Goal: Task Accomplishment & Management: Complete application form

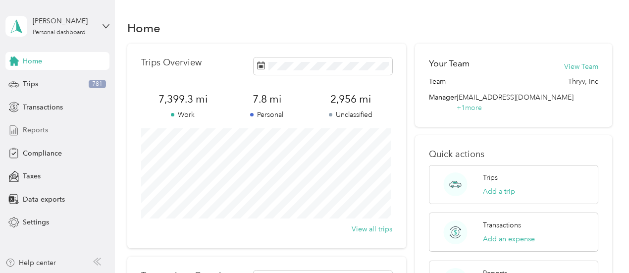
click at [27, 131] on span "Reports" at bounding box center [35, 130] width 25 height 10
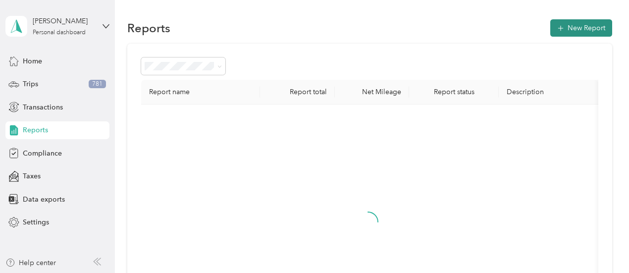
click at [568, 29] on button "New Report" at bounding box center [581, 27] width 62 height 17
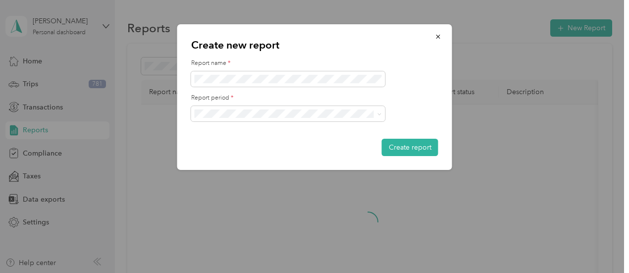
click at [232, 170] on ol "[DATE] - [DATE] [DATE] - [DATE] [DATE] - [DATE] [DATE] - [DATE] [DATE] - [DATE]…" at bounding box center [288, 172] width 194 height 104
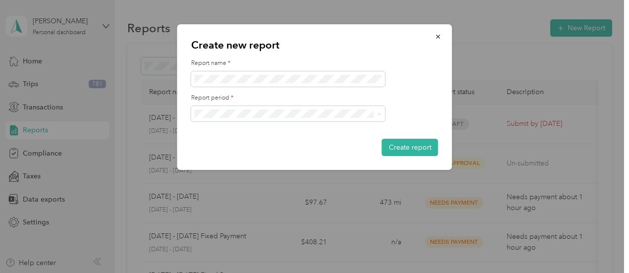
click at [237, 164] on span "[DATE] - [DATE]" at bounding box center [223, 165] width 50 height 8
click at [410, 149] on button "Create report" at bounding box center [410, 147] width 56 height 17
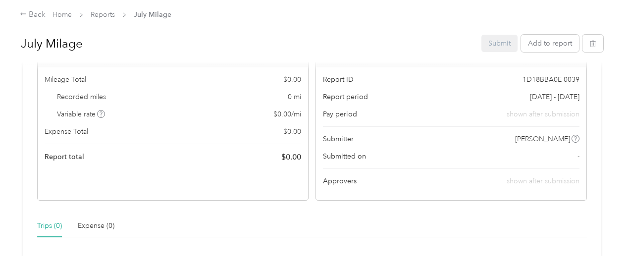
scroll to position [334, 0]
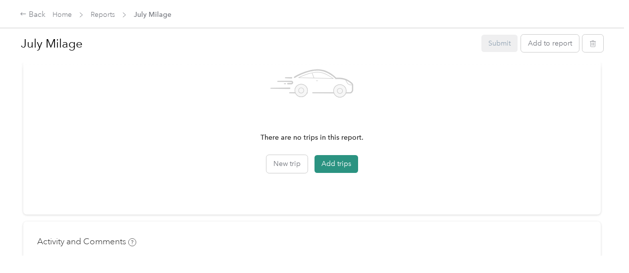
click at [315, 164] on button "Add trips" at bounding box center [337, 164] width 44 height 18
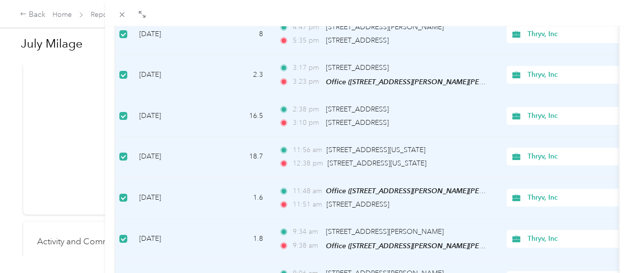
scroll to position [965, 0]
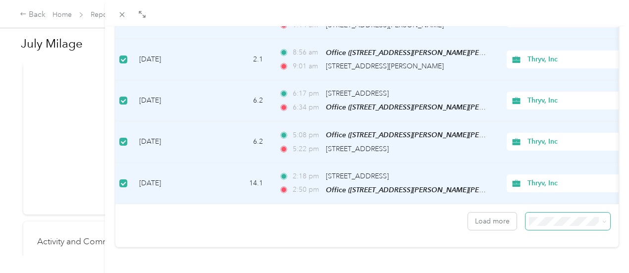
click at [602, 219] on icon at bounding box center [604, 221] width 4 height 4
click at [586, 198] on li "100 per load" at bounding box center [560, 192] width 85 height 17
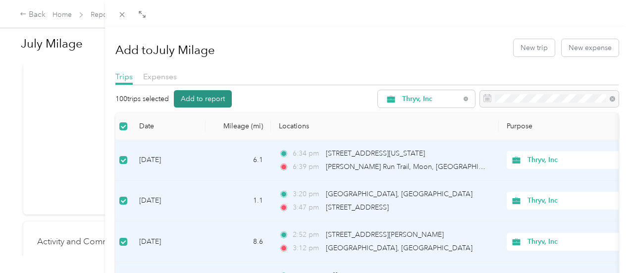
click at [232, 97] on button "Add to report" at bounding box center [203, 98] width 58 height 17
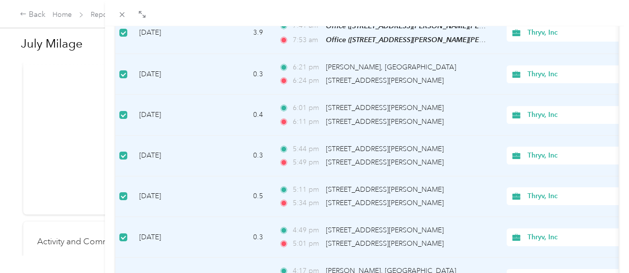
scroll to position [4009, 0]
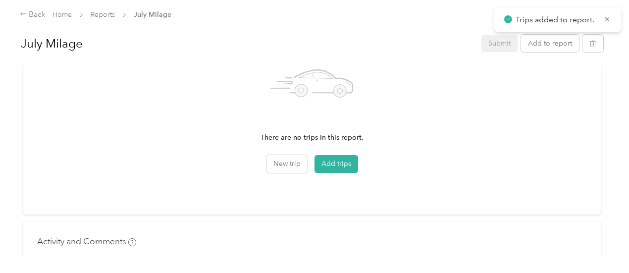
scroll to position [965, 0]
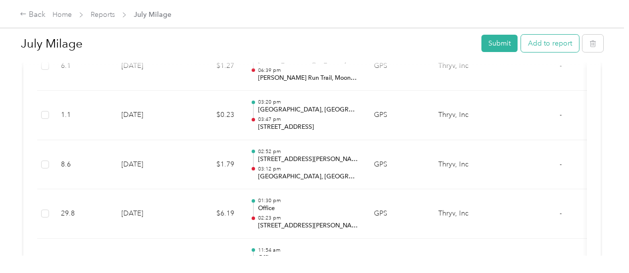
click at [565, 45] on button "Add to report" at bounding box center [550, 43] width 58 height 17
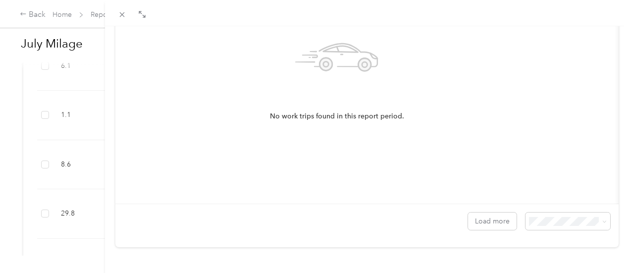
scroll to position [0, 0]
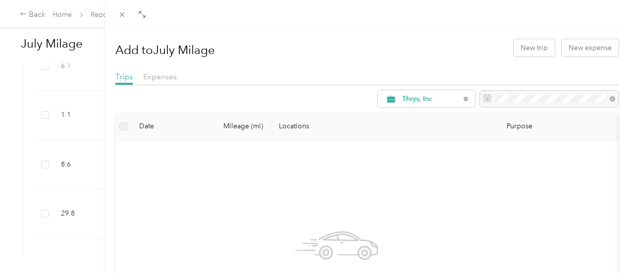
click at [241, 94] on div "Thryv, Inc" at bounding box center [366, 98] width 503 height 17
click at [126, 14] on icon at bounding box center [122, 14] width 8 height 8
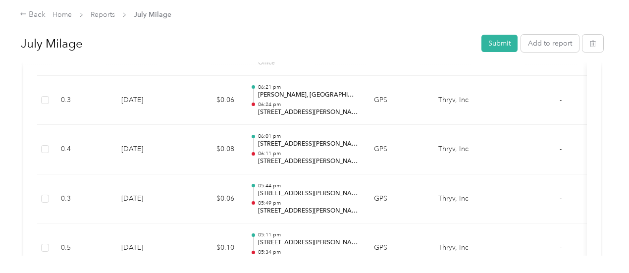
scroll to position [5113, 0]
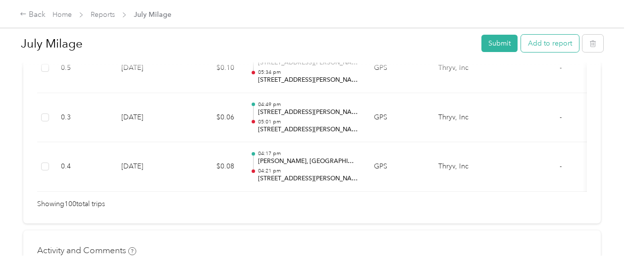
click at [566, 44] on button "Add to report" at bounding box center [550, 43] width 58 height 17
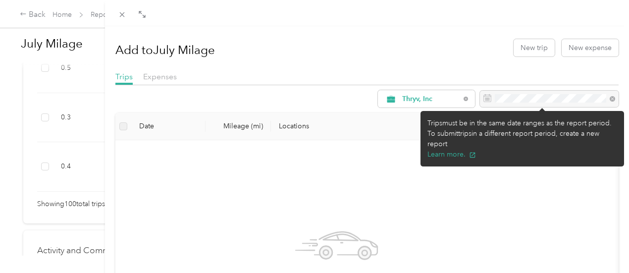
click at [594, 101] on div at bounding box center [549, 99] width 139 height 17
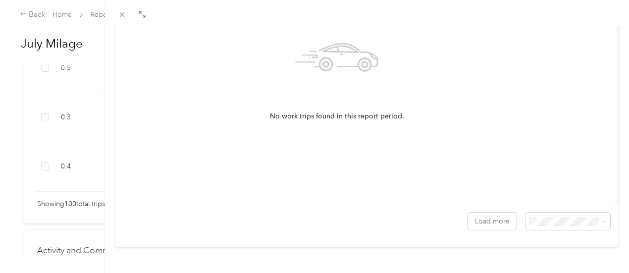
scroll to position [202, 0]
click at [491, 216] on button "Load more" at bounding box center [492, 221] width 49 height 17
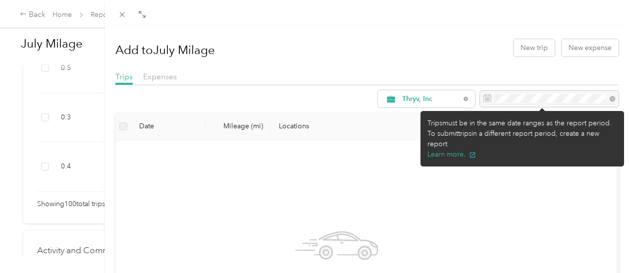
click at [605, 99] on div at bounding box center [549, 99] width 139 height 17
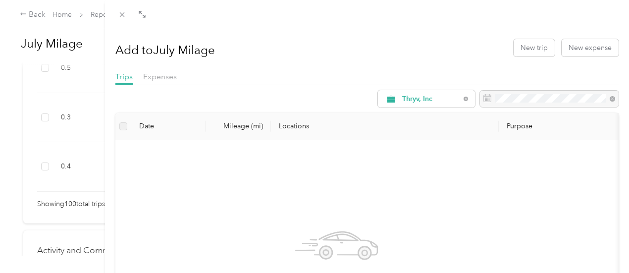
click at [333, 67] on div "Add to July Milage New trip New expense Trips Expenses Thryv, Inc Date Mileage …" at bounding box center [366, 234] width 503 height 402
click at [124, 15] on icon at bounding box center [121, 14] width 5 height 5
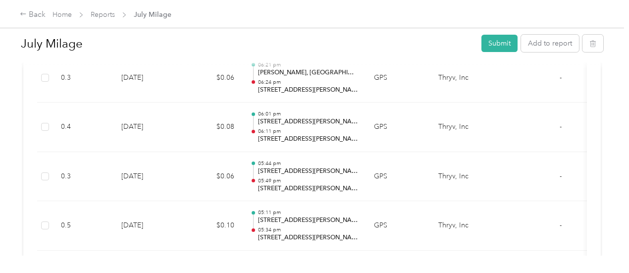
scroll to position [5113, 0]
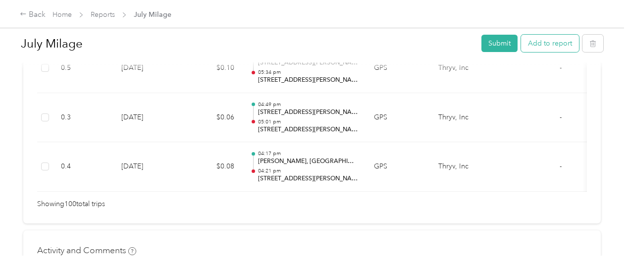
click at [556, 44] on button "Add to report" at bounding box center [550, 43] width 58 height 17
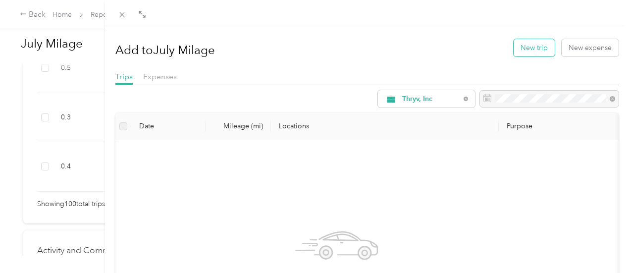
click at [528, 48] on button "New trip" at bounding box center [534, 47] width 41 height 17
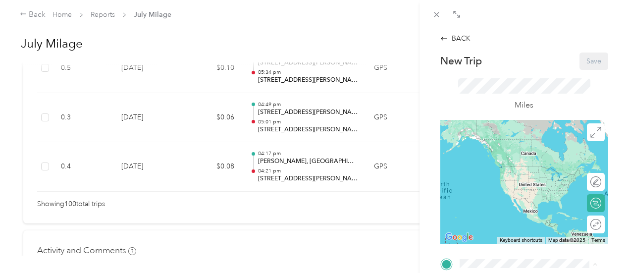
click at [504, 168] on span "[STREET_ADDRESS][PERSON_NAME][PERSON_NAME][PERSON_NAME]" at bounding box center [533, 168] width 110 height 29
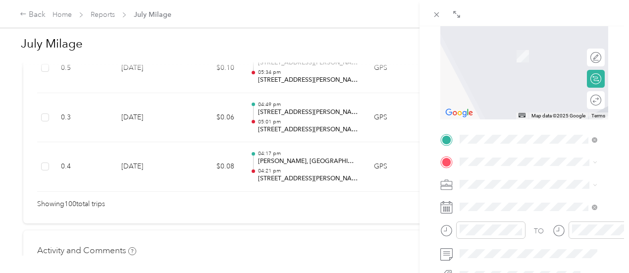
scroll to position [127, 0]
click at [509, 202] on span "[STREET_ADDRESS][PERSON_NAME][US_STATE]" at bounding box center [535, 199] width 115 height 17
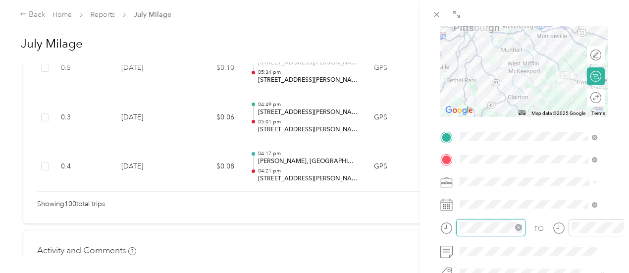
scroll to position [180, 0]
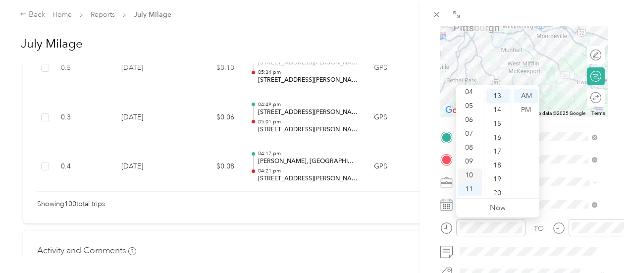
click at [469, 171] on div "10" at bounding box center [470, 175] width 24 height 14
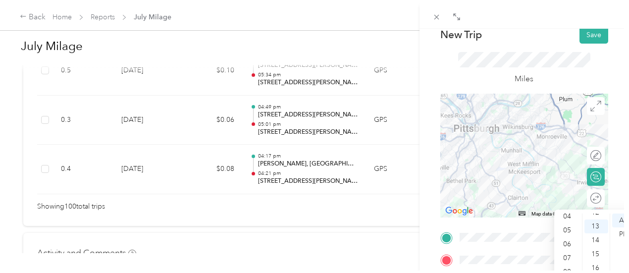
scroll to position [0, 0]
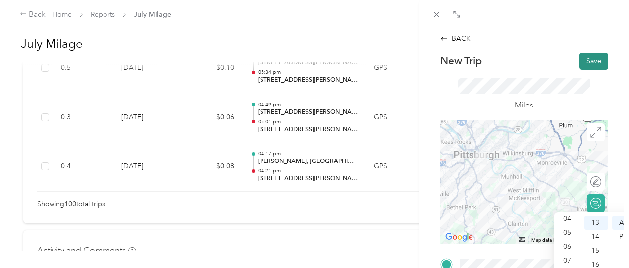
click at [585, 61] on button "Save" at bounding box center [594, 61] width 29 height 17
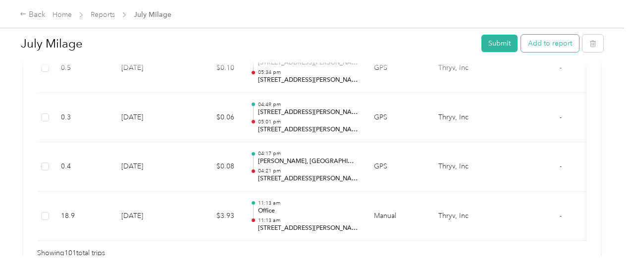
click at [545, 44] on button "Add to report" at bounding box center [550, 43] width 58 height 17
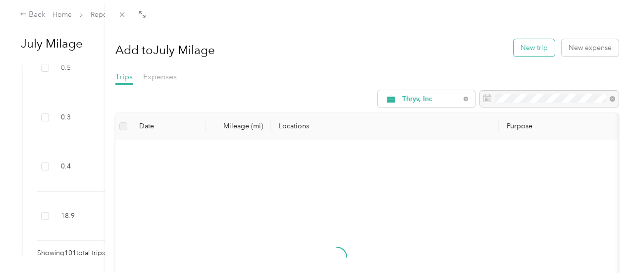
click at [533, 45] on button "New trip" at bounding box center [534, 47] width 41 height 17
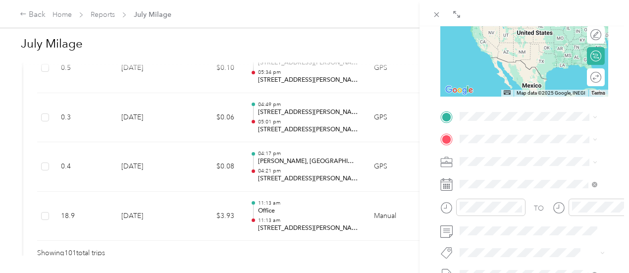
scroll to position [150, 0]
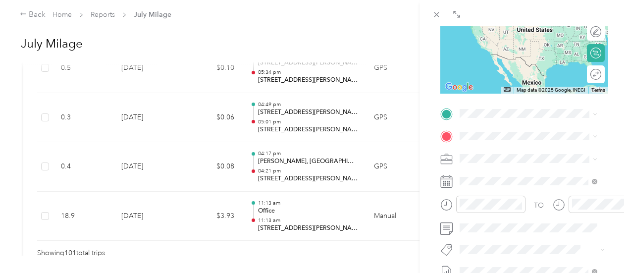
click at [510, 154] on span "[STREET_ADDRESS][PERSON_NAME][US_STATE]" at bounding box center [535, 152] width 115 height 17
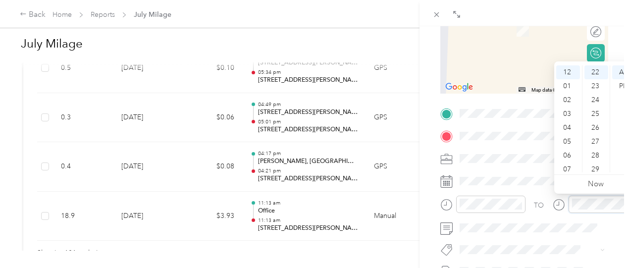
scroll to position [0, 0]
click at [619, 91] on div "PM" at bounding box center [624, 86] width 24 height 14
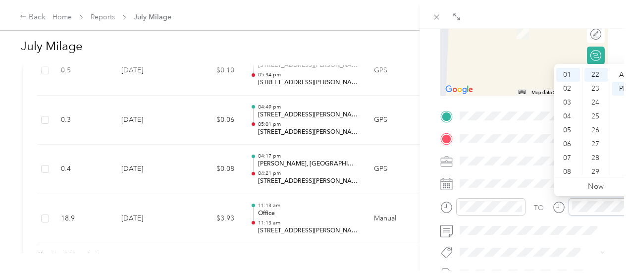
scroll to position [14, 0]
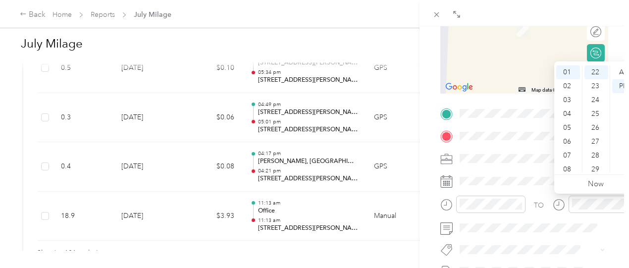
click at [613, 35] on div "BACK New Trip Save This trip cannot be edited because it is either under review…" at bounding box center [525, 160] width 210 height 268
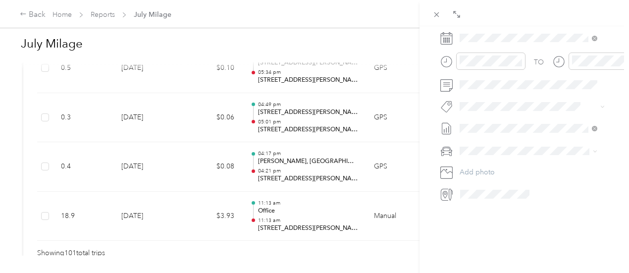
scroll to position [0, 0]
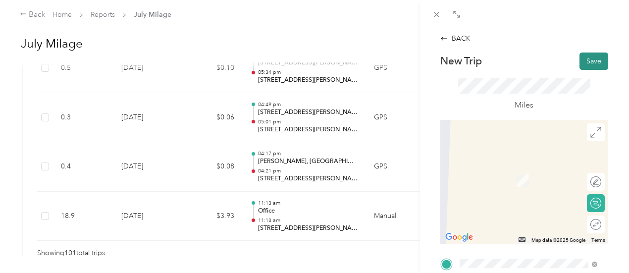
click at [582, 60] on button "Save" at bounding box center [594, 61] width 29 height 17
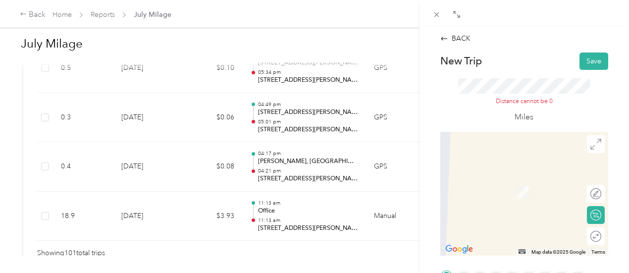
click at [421, 161] on div "BACK New Trip Save This trip cannot be edited because it is either under review…" at bounding box center [525, 162] width 210 height 273
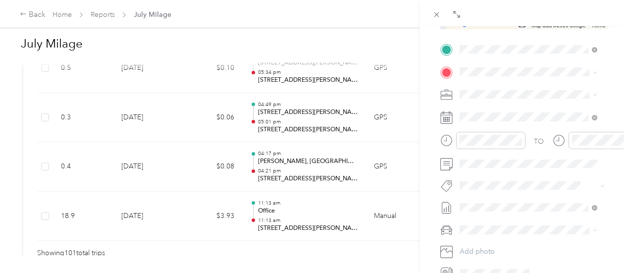
click at [519, 115] on div "Office [STREET_ADDRESS][PERSON_NAME][PERSON_NAME][PERSON_NAME]" at bounding box center [535, 128] width 115 height 42
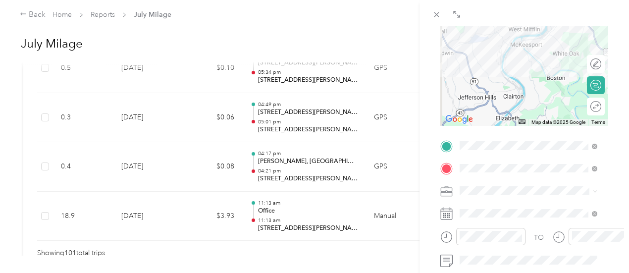
scroll to position [0, 0]
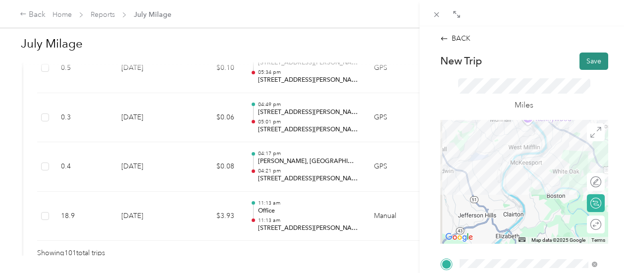
click at [587, 59] on button "Save" at bounding box center [594, 61] width 29 height 17
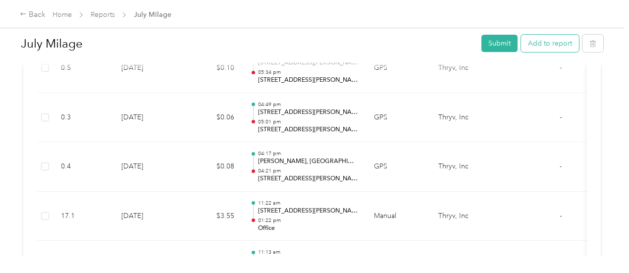
click at [555, 50] on button "Add to report" at bounding box center [550, 43] width 58 height 17
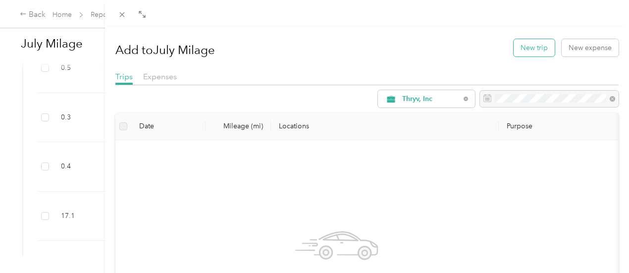
click at [527, 52] on button "New trip" at bounding box center [534, 47] width 41 height 17
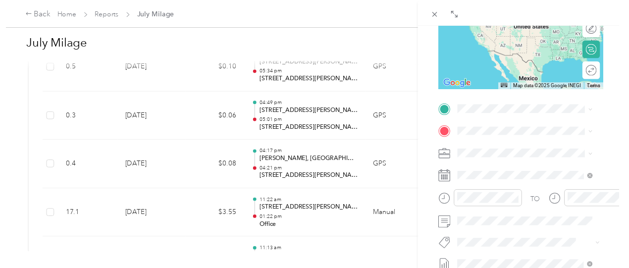
scroll to position [153, 0]
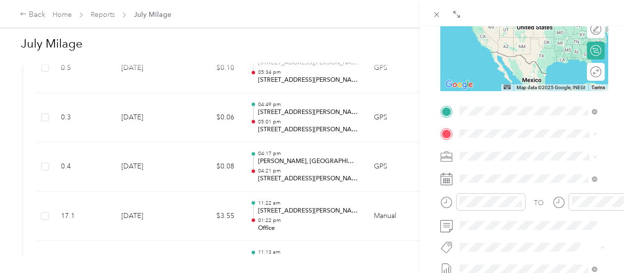
click at [507, 161] on span "[STREET_ADDRESS][PERSON_NAME][PERSON_NAME][PERSON_NAME]" at bounding box center [533, 171] width 110 height 29
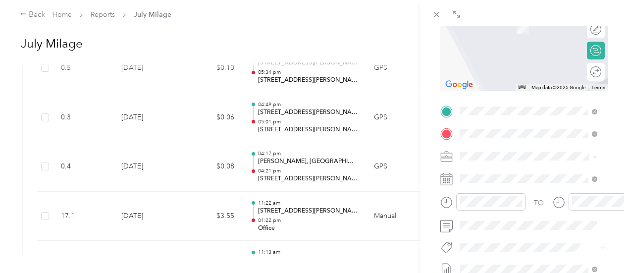
click at [535, 171] on span "[STREET_ADDRESS][US_STATE]" at bounding box center [527, 169] width 99 height 9
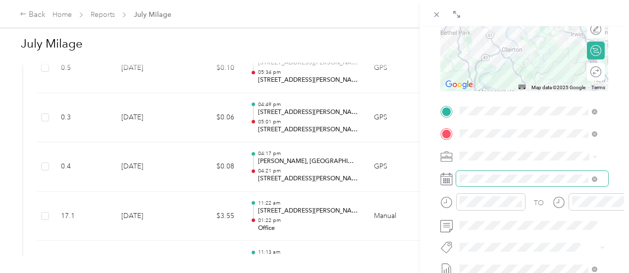
click at [482, 173] on span at bounding box center [532, 179] width 152 height 16
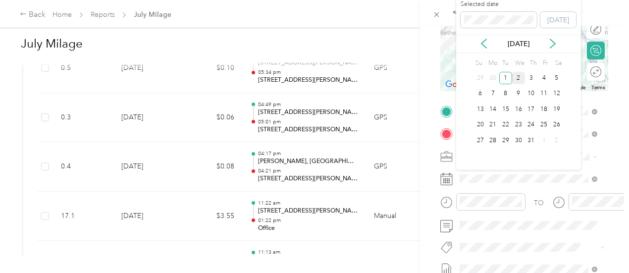
click at [519, 79] on div "2" at bounding box center [518, 78] width 13 height 12
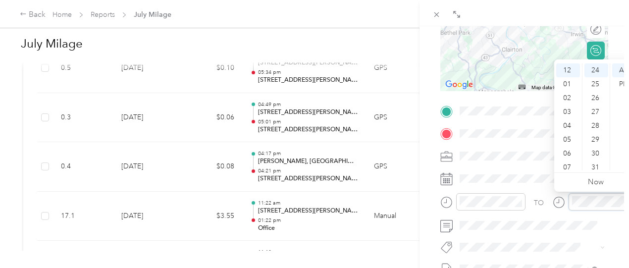
scroll to position [0, 0]
click at [624, 85] on div "PM" at bounding box center [624, 84] width 24 height 14
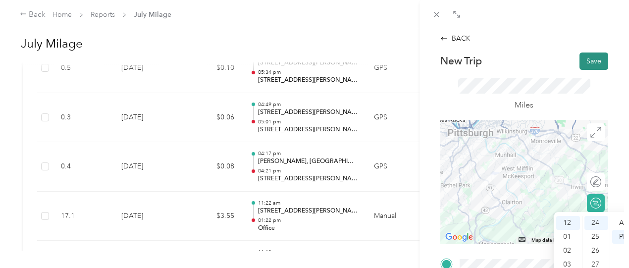
click at [588, 60] on button "Save" at bounding box center [594, 61] width 29 height 17
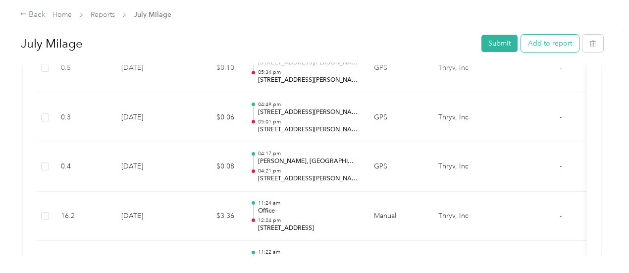
click at [554, 47] on button "Add to report" at bounding box center [550, 43] width 58 height 17
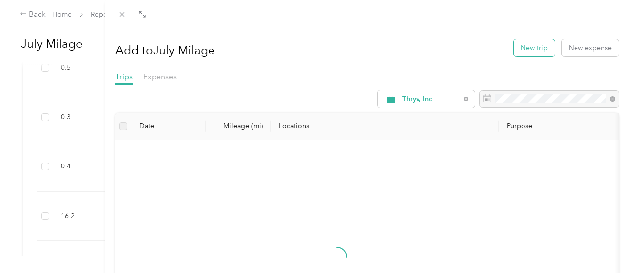
click at [528, 51] on button "New trip" at bounding box center [534, 47] width 41 height 17
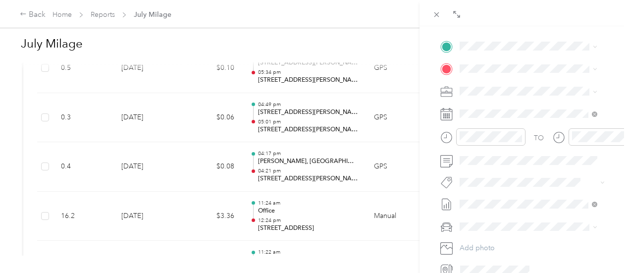
scroll to position [217, 0]
click at [501, 94] on span "[GEOGRAPHIC_DATA][US_STATE], [GEOGRAPHIC_DATA]" at bounding box center [535, 86] width 115 height 17
click at [513, 129] on span "[STREET_ADDRESS][PERSON_NAME][PERSON_NAME][PERSON_NAME]" at bounding box center [533, 129] width 110 height 29
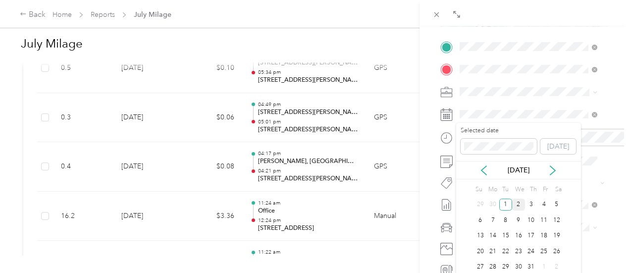
click at [520, 206] on div "2" at bounding box center [518, 205] width 13 height 12
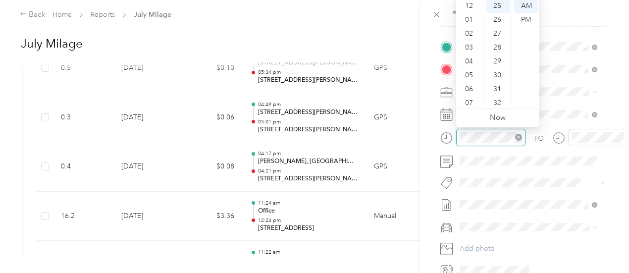
scroll to position [59, 0]
click at [524, 21] on div "PM" at bounding box center [526, 20] width 24 height 14
click at [474, 18] on div "01" at bounding box center [470, 20] width 24 height 14
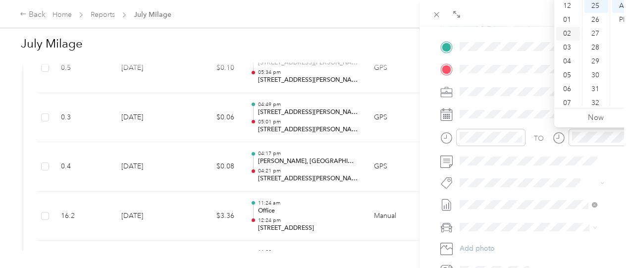
click at [572, 32] on div "02" at bounding box center [568, 34] width 24 height 14
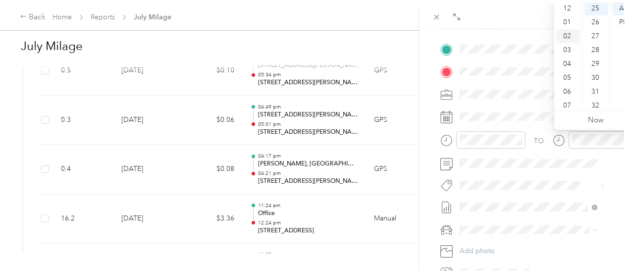
scroll to position [28, 0]
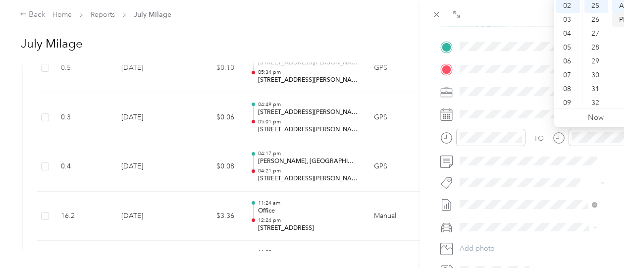
click at [621, 21] on div "PM" at bounding box center [624, 20] width 24 height 14
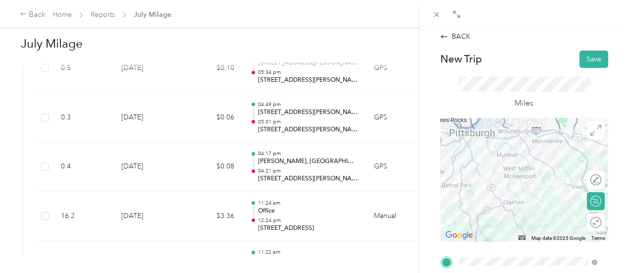
scroll to position [0, 0]
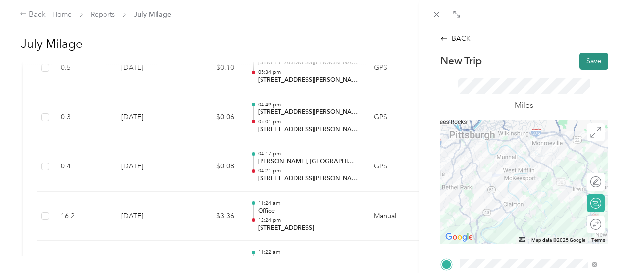
click at [590, 61] on button "Save" at bounding box center [594, 61] width 29 height 17
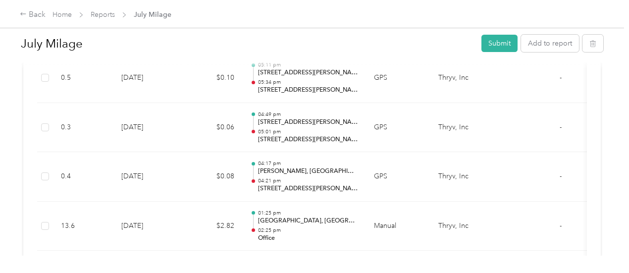
scroll to position [5103, 0]
click at [553, 44] on button "Add to report" at bounding box center [550, 43] width 58 height 17
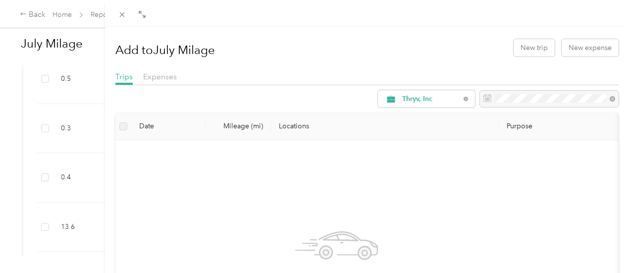
click at [418, 22] on div at bounding box center [367, 13] width 524 height 26
click at [124, 14] on icon at bounding box center [121, 14] width 5 height 5
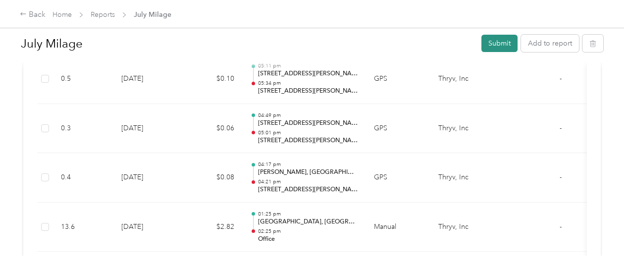
click at [494, 48] on button "Submit" at bounding box center [500, 43] width 36 height 17
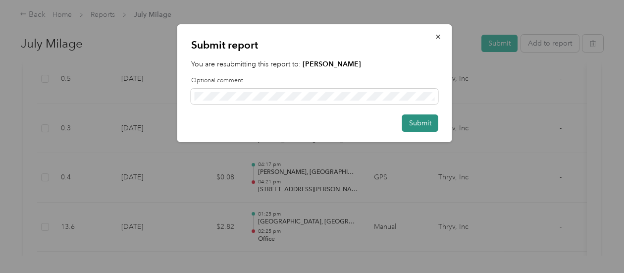
click at [421, 123] on button "Submit" at bounding box center [420, 122] width 36 height 17
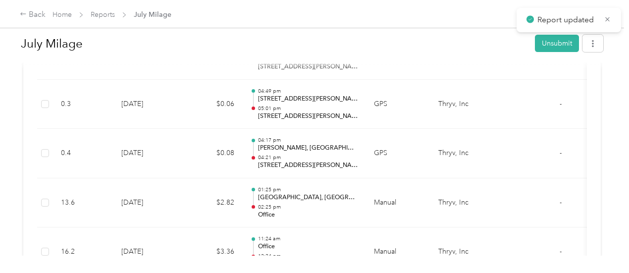
scroll to position [5078, 0]
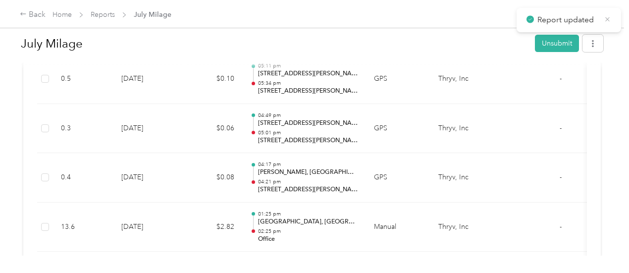
click at [609, 19] on icon at bounding box center [607, 19] width 7 height 9
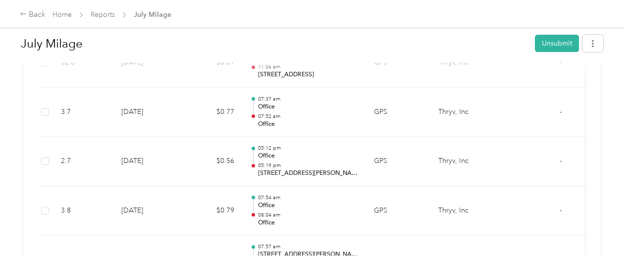
scroll to position [4104, 0]
